Goal: Information Seeking & Learning: Learn about a topic

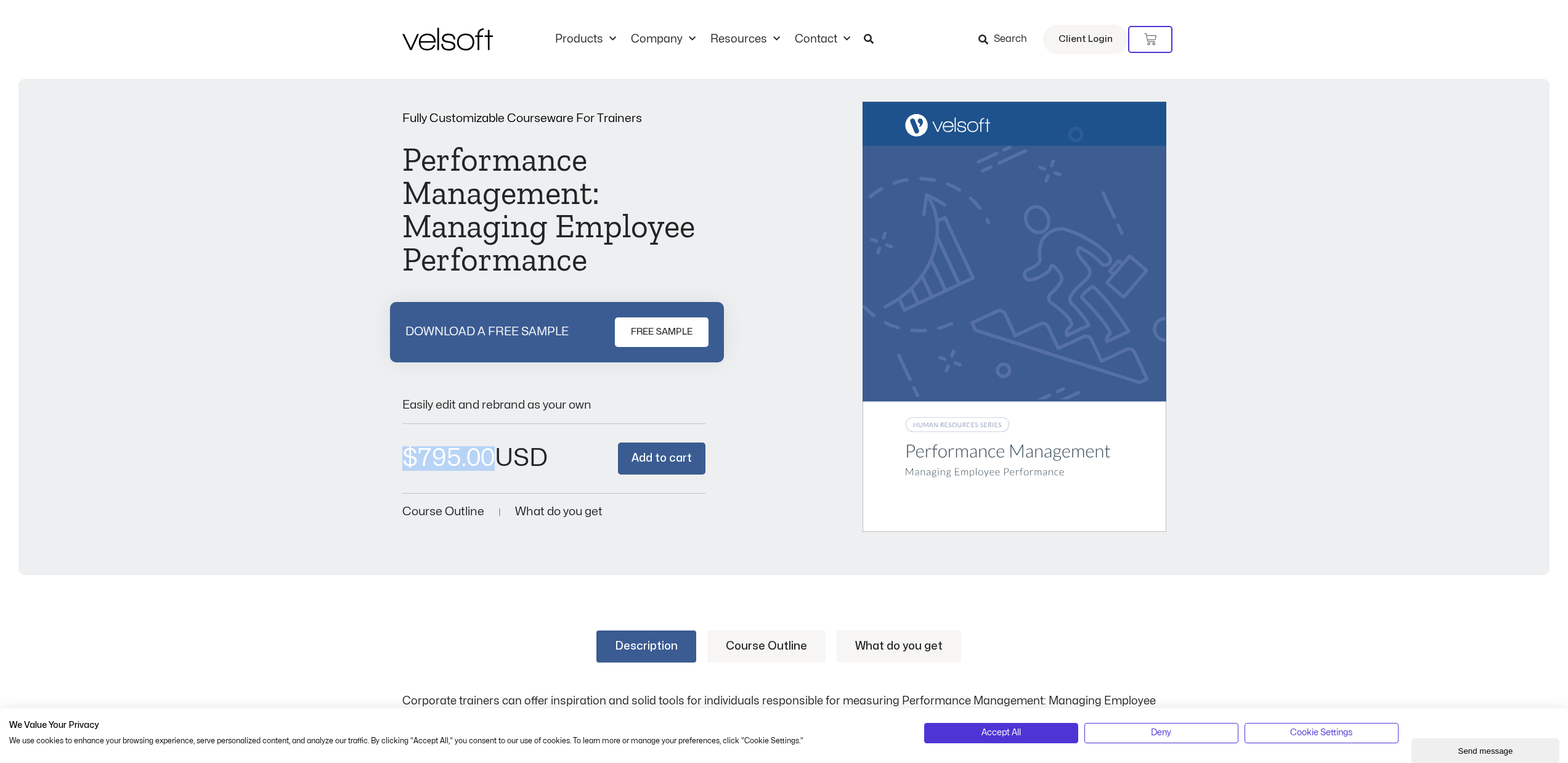
drag, startPoint x: 551, startPoint y: 451, endPoint x: 345, endPoint y: 463, distance: 206.3
click at [345, 463] on div "Fully Customizable Courseware For Trainers Performance Management: Managing Emp…" at bounding box center [784, 317] width 1506 height 431
click at [369, 471] on div "Fully Customizable Courseware For Trainers Performance Management: Managing Emp…" at bounding box center [784, 317] width 1506 height 431
drag, startPoint x: 396, startPoint y: 448, endPoint x: 548, endPoint y: 471, distance: 153.7
click at [548, 471] on div "Fully Customizable Courseware For Trainers Performance Management: Managing Emp…" at bounding box center [784, 317] width 1506 height 431
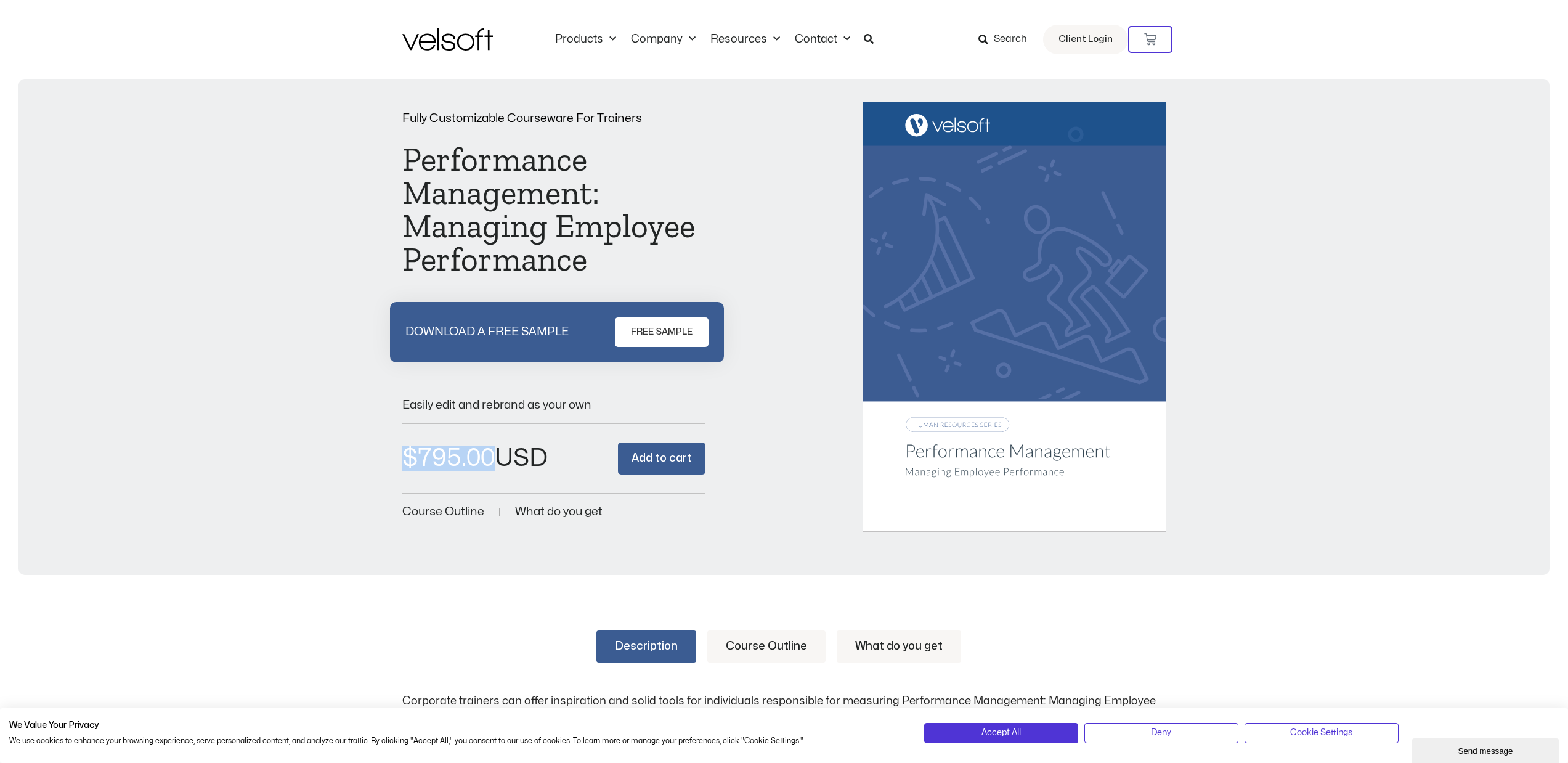
click at [554, 458] on div "$ 795.00 Performance Management: Managing Employee Performance quantity * Add t…" at bounding box center [554, 459] width 304 height 70
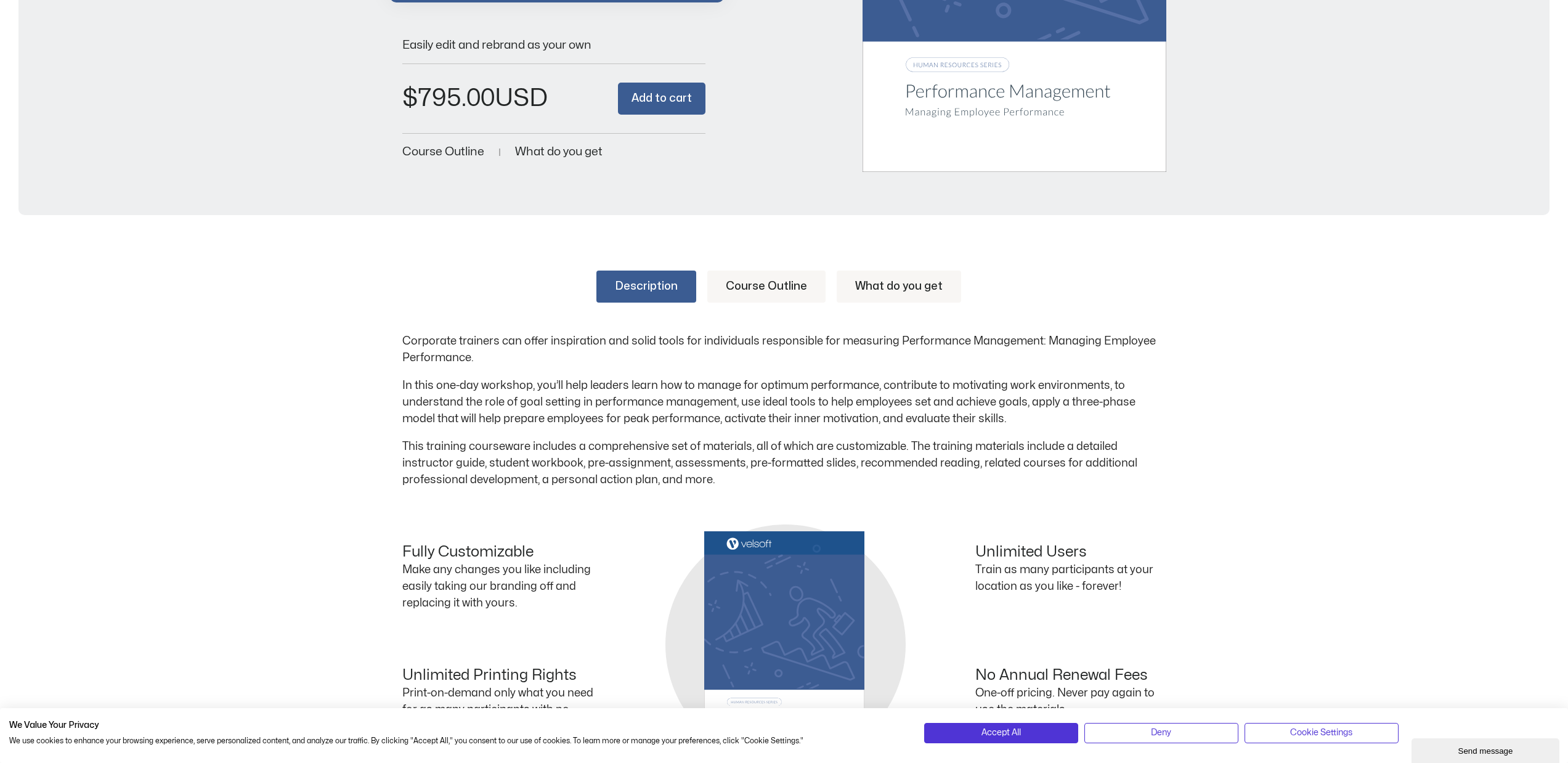
scroll to position [370, 0]
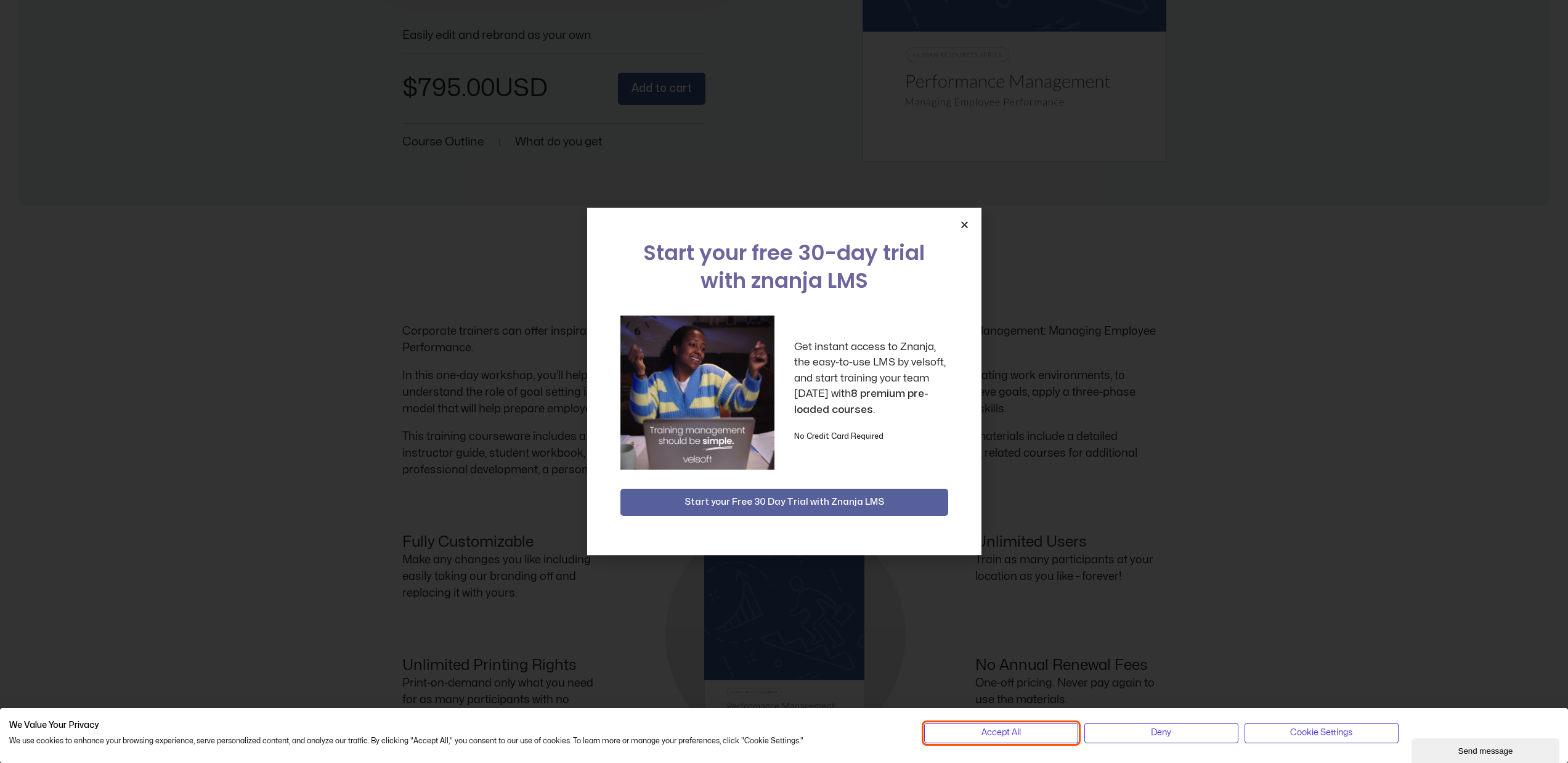
click at [994, 726] on span "Accept All" at bounding box center [1001, 733] width 40 height 14
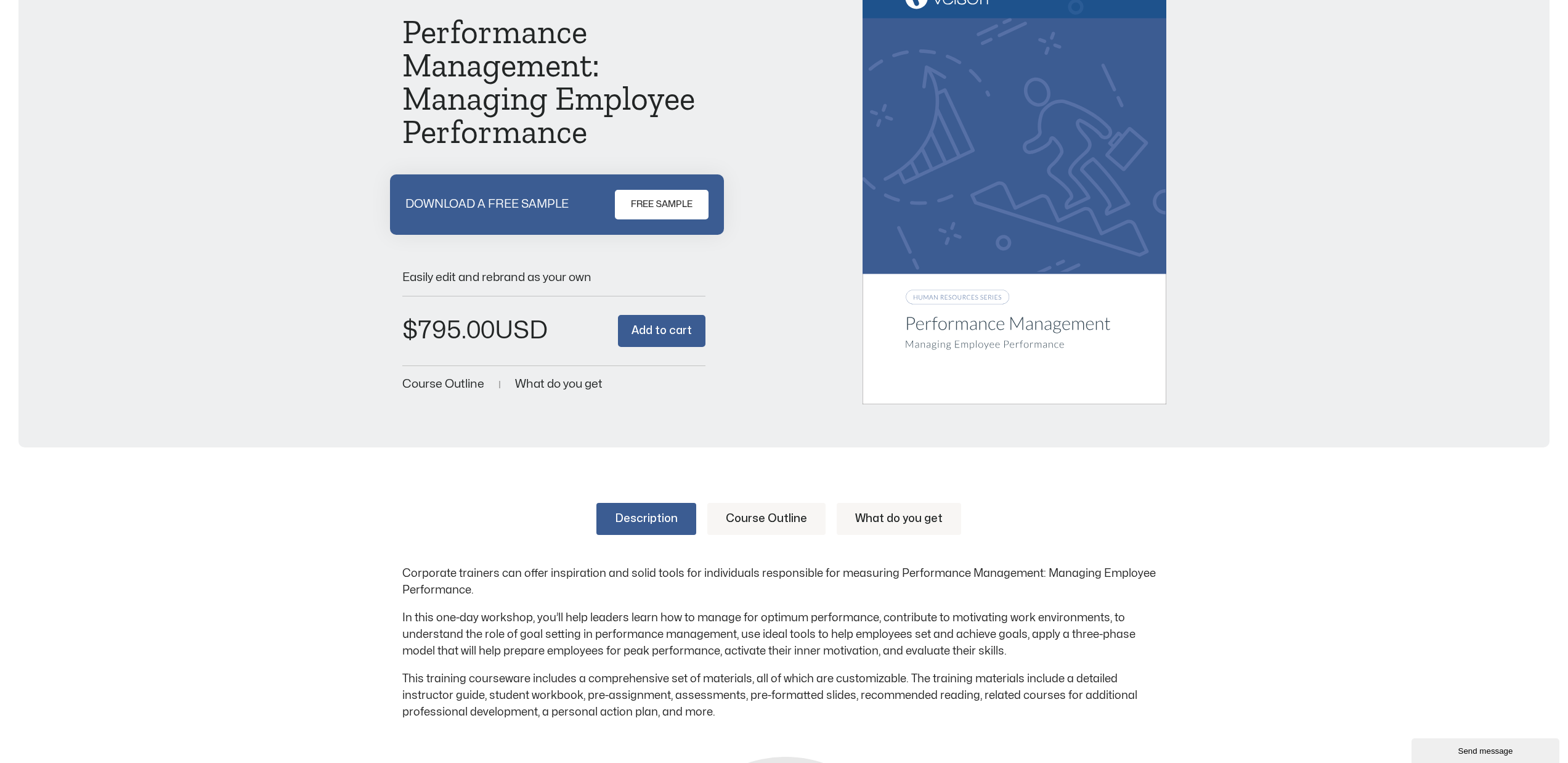
scroll to position [123, 0]
